Goal: Use online tool/utility: Utilize a website feature to perform a specific function

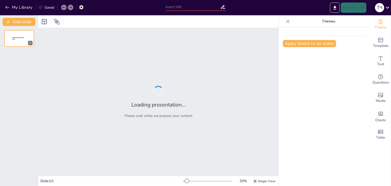
type input "Літературні жанри та авторський стиль: Специфіка національних традицій"
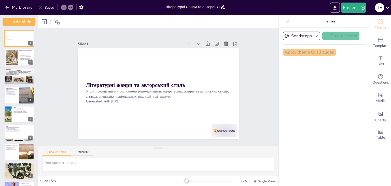
checkbox input "true"
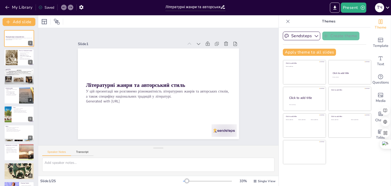
checkbox input "true"
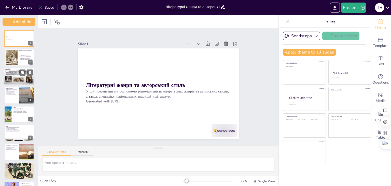
checkbox input "true"
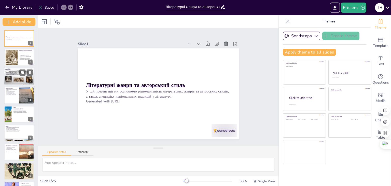
checkbox input "true"
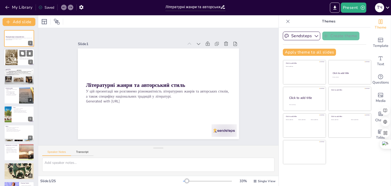
checkbox input "true"
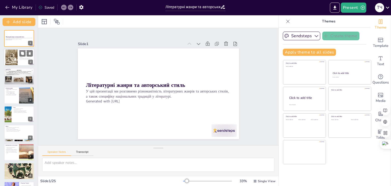
checkbox input "true"
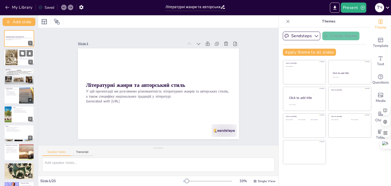
click at [17, 61] on div at bounding box center [11, 57] width 12 height 17
type textarea "Літературні жанри відіграють важливу роль у розумінні творів. Вони дозволяють ч…"
checkbox input "true"
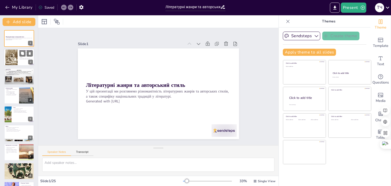
checkbox input "true"
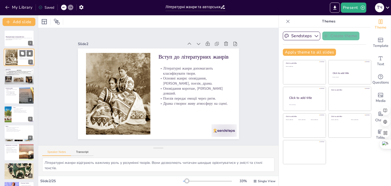
checkbox input "true"
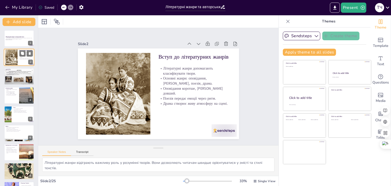
checkbox input "true"
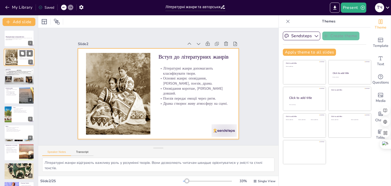
checkbox input "true"
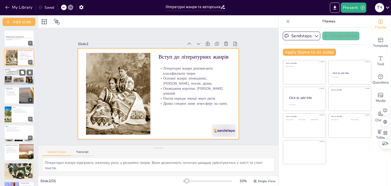
checkbox input "true"
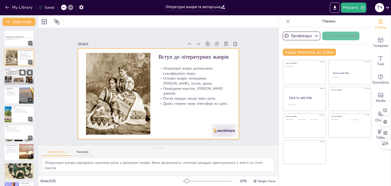
checkbox input "true"
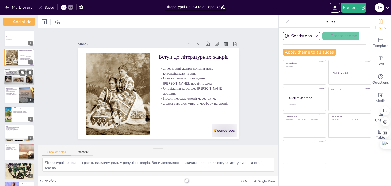
checkbox input "true"
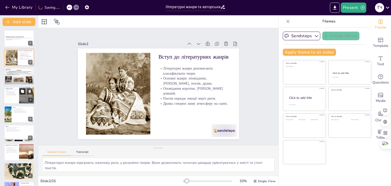
checkbox input "true"
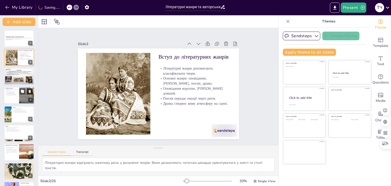
checkbox input "true"
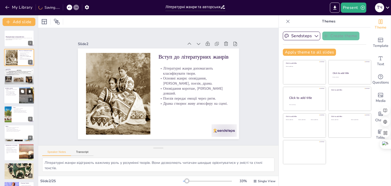
checkbox input "true"
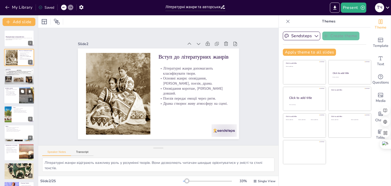
checkbox input "true"
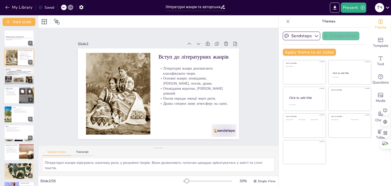
checkbox input "true"
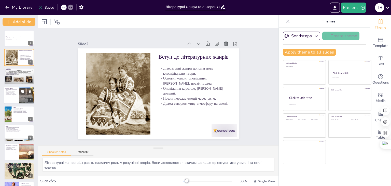
checkbox input "true"
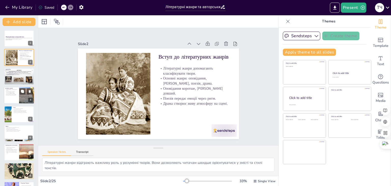
checkbox input "true"
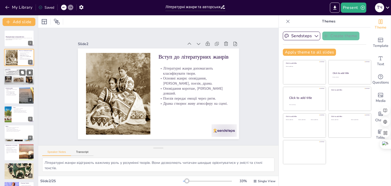
checkbox input "true"
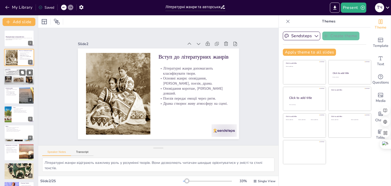
checkbox input "true"
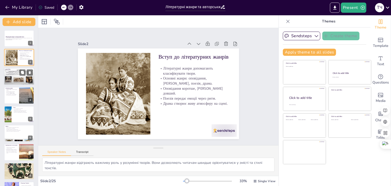
checkbox input "true"
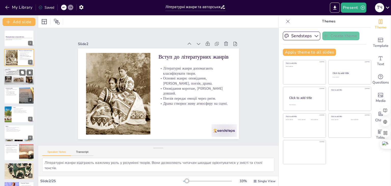
click at [13, 76] on div at bounding box center [19, 76] width 31 height 17
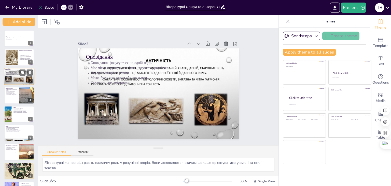
type textarea "Фокусування на одній події допомагає створити напруження та інтерес у читача. Ч…"
checkbox input "true"
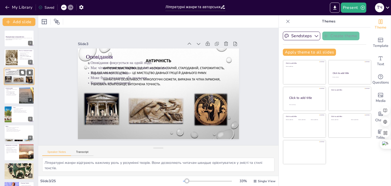
checkbox input "true"
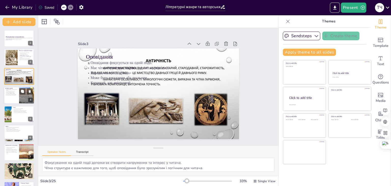
checkbox input "true"
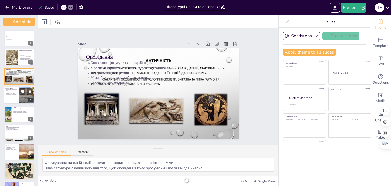
checkbox input "true"
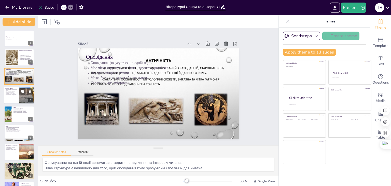
checkbox input "true"
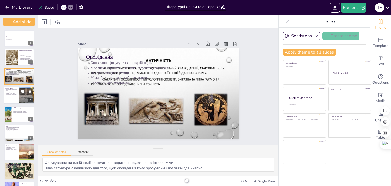
click at [11, 92] on p "Включає піджанри, такі як історичний [PERSON_NAME]." at bounding box center [11, 93] width 12 height 2
type textarea "Довжина роману дозволяє авторам розвивати складні сюжети та персонажі, що робит…"
checkbox input "true"
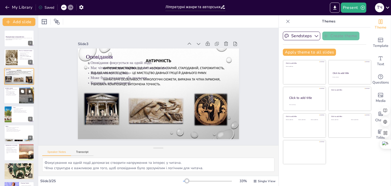
checkbox input "true"
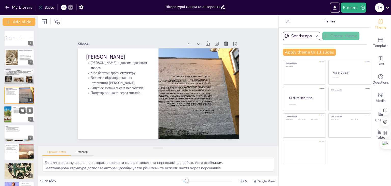
checkbox input "true"
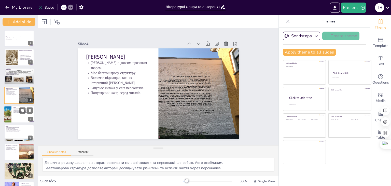
checkbox input "true"
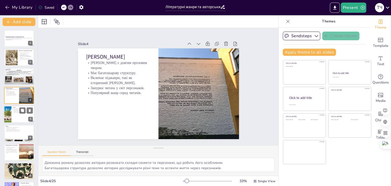
checkbox input "true"
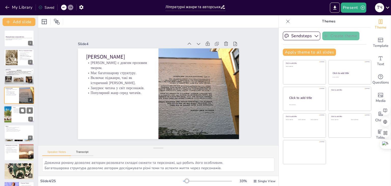
checkbox input "true"
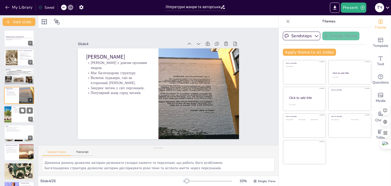
checkbox input "true"
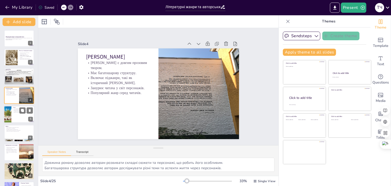
click at [17, 111] on p "Дотримується певних правил написання." at bounding box center [23, 111] width 20 height 1
type textarea "Число рядків є визначальною характеристикою сонета, що робить його унікальним ж…"
checkbox input "true"
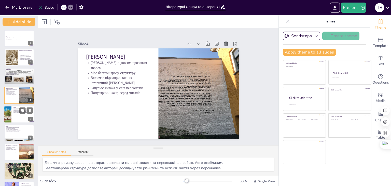
checkbox input "true"
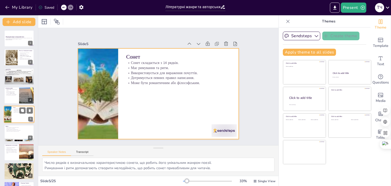
scroll to position [8, 0]
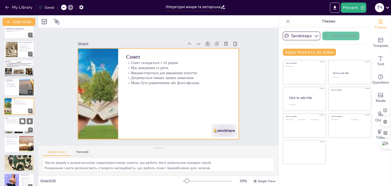
checkbox input "true"
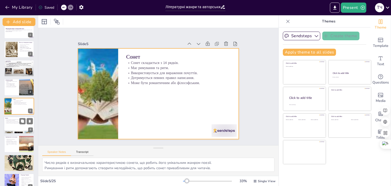
checkbox input "true"
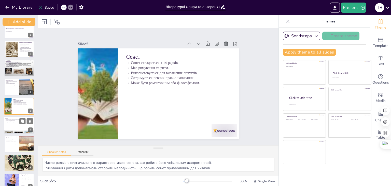
checkbox input "true"
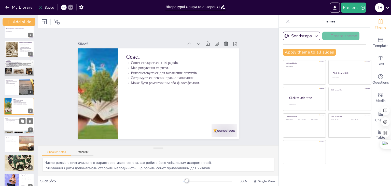
click at [18, 125] on div at bounding box center [19, 124] width 31 height 17
type textarea "Виконання на сцені є основною характеристикою драми, що робить її живою та емоц…"
checkbox input "true"
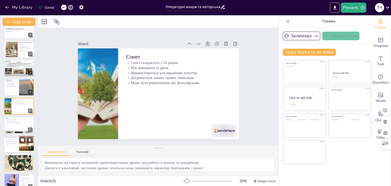
checkbox input "true"
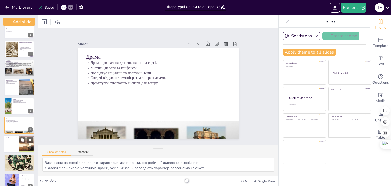
scroll to position [27, 0]
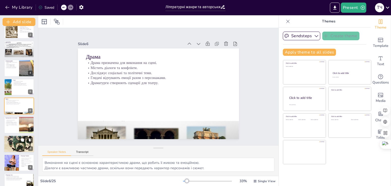
checkbox input "true"
click at [13, 127] on div at bounding box center [19, 124] width 31 height 17
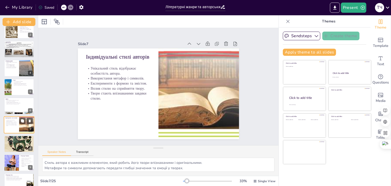
scroll to position [46, 0]
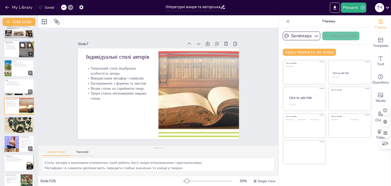
click at [17, 49] on div "[PERSON_NAME] є довгим прозовим твором. Має багатошарову структуру. Включає під…" at bounding box center [11, 46] width 12 height 7
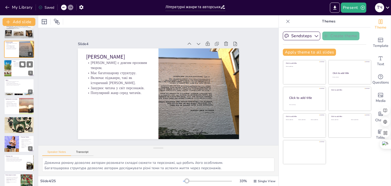
scroll to position [0, 0]
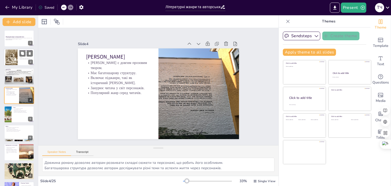
click at [13, 58] on div at bounding box center [11, 57] width 12 height 17
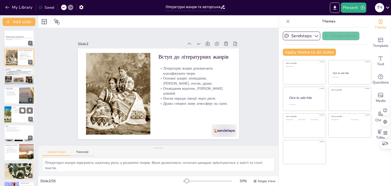
click at [12, 112] on div at bounding box center [19, 114] width 31 height 17
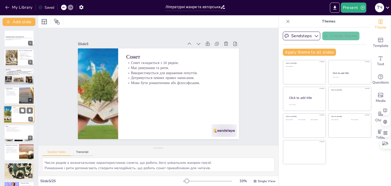
scroll to position [8, 0]
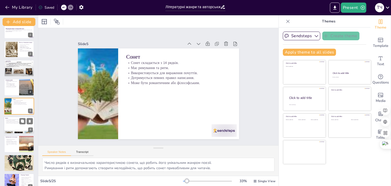
click at [12, 124] on div at bounding box center [19, 124] width 31 height 17
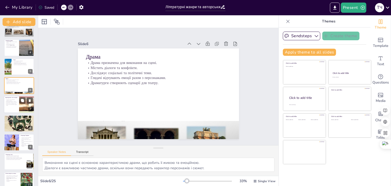
scroll to position [53, 0]
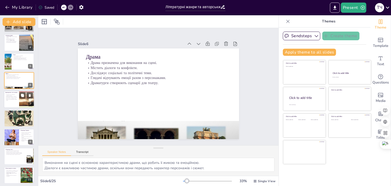
click at [12, 99] on p "Твори стають впізнаваними завдяки стилю." at bounding box center [11, 100] width 12 height 2
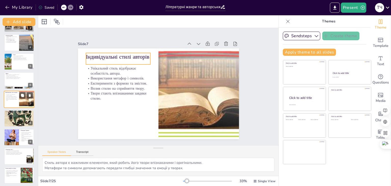
scroll to position [46, 0]
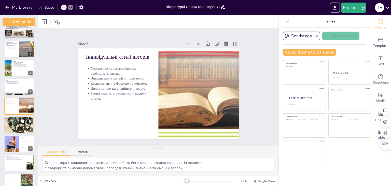
click at [15, 126] on div at bounding box center [19, 124] width 31 height 43
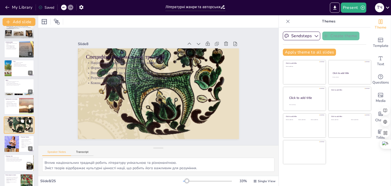
scroll to position [65, 0]
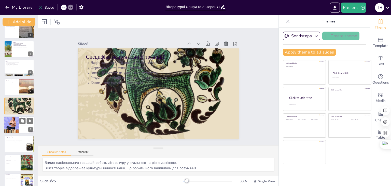
click at [15, 125] on div at bounding box center [11, 124] width 38 height 17
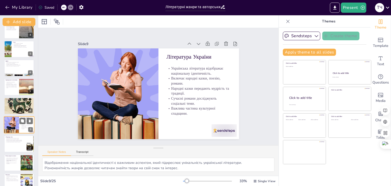
scroll to position [84, 0]
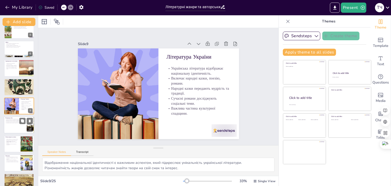
click at [14, 127] on div at bounding box center [19, 124] width 31 height 17
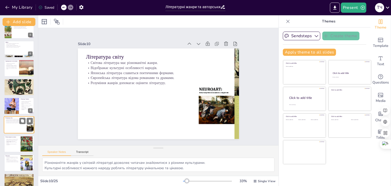
scroll to position [103, 0]
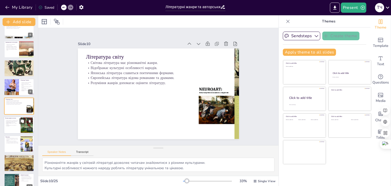
click at [13, 128] on div at bounding box center [19, 124] width 31 height 17
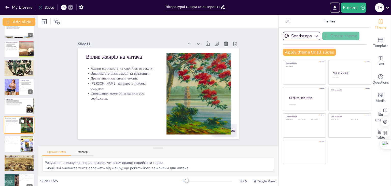
scroll to position [122, 0]
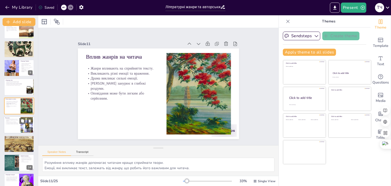
click at [13, 125] on div "Літературні жанри формують культуру. Допомагають оцінювати твори та їхній конте…" at bounding box center [12, 121] width 14 height 7
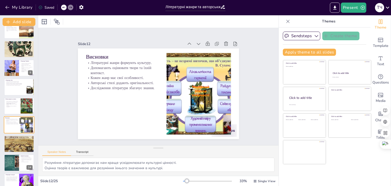
scroll to position [141, 0]
